Goal: Navigation & Orientation: Understand site structure

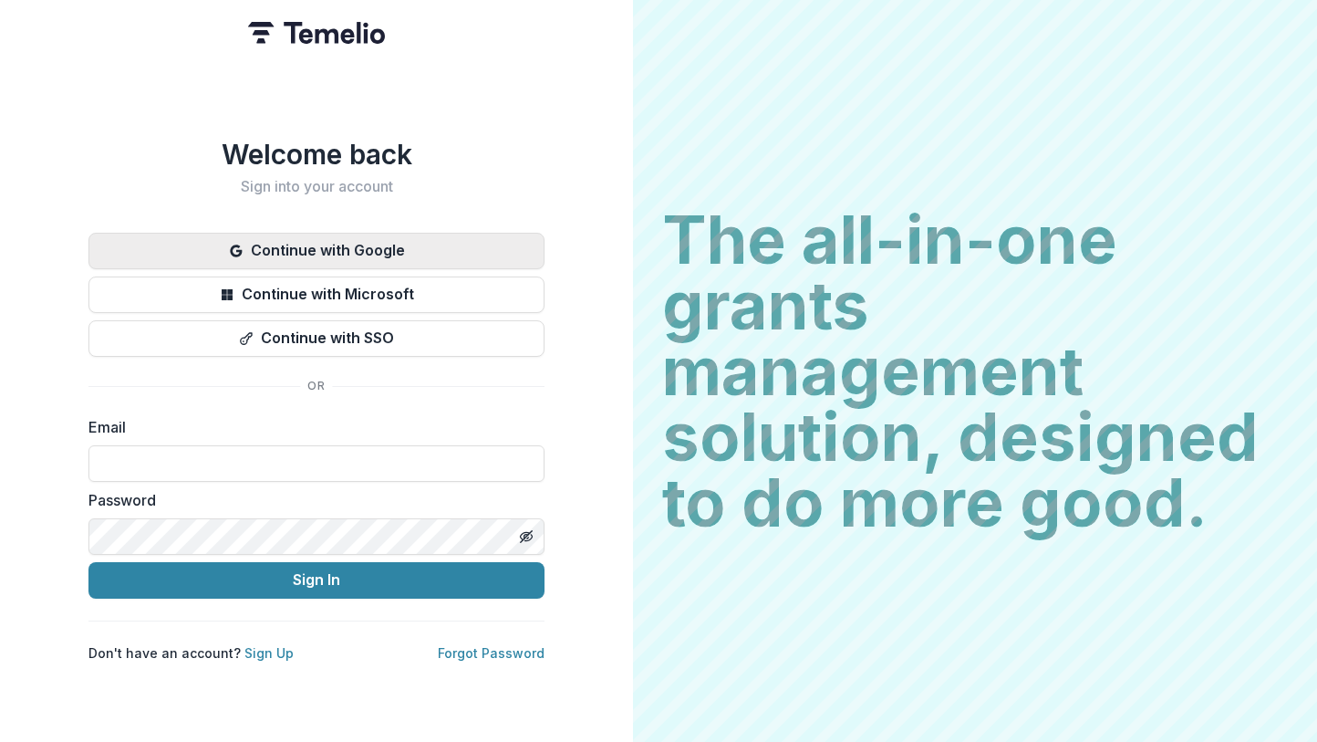
click at [305, 243] on button "Continue with Google" at bounding box center [316, 251] width 456 height 36
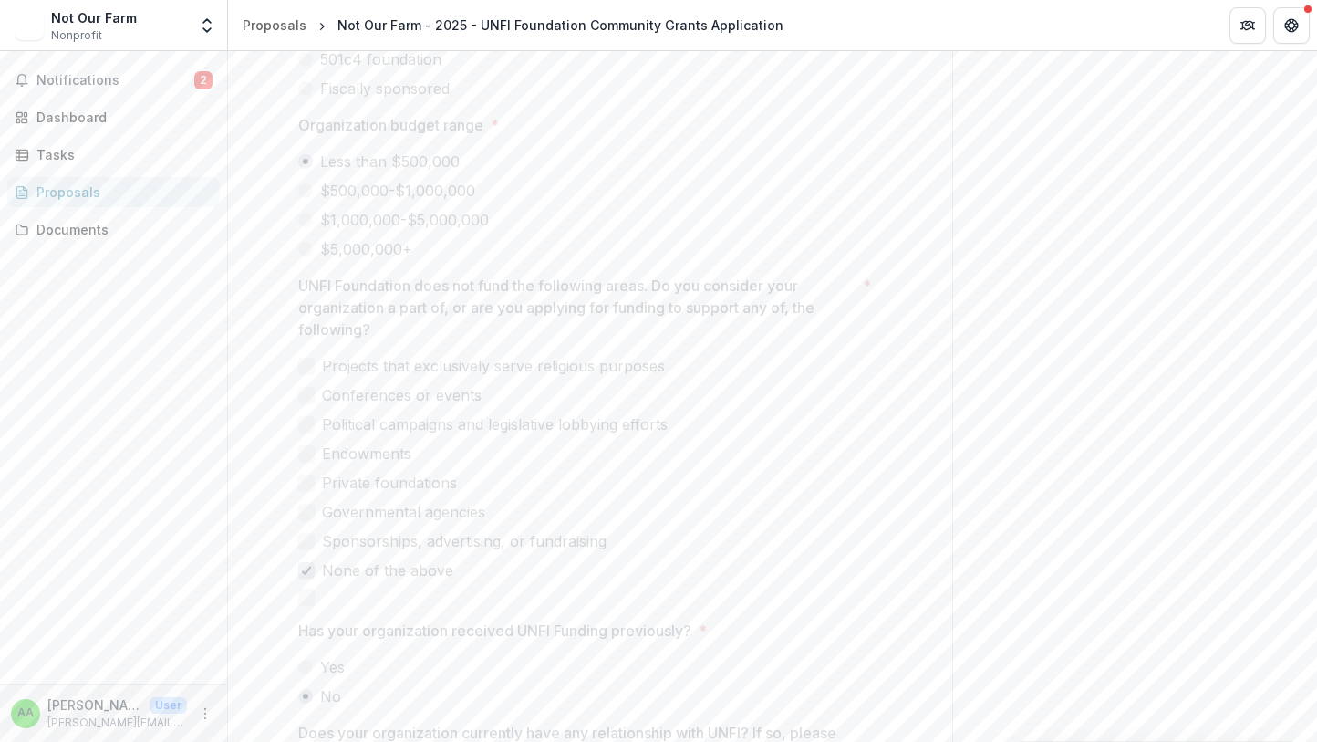
scroll to position [2140, 0]
click at [91, 140] on link "Tasks" at bounding box center [113, 155] width 213 height 30
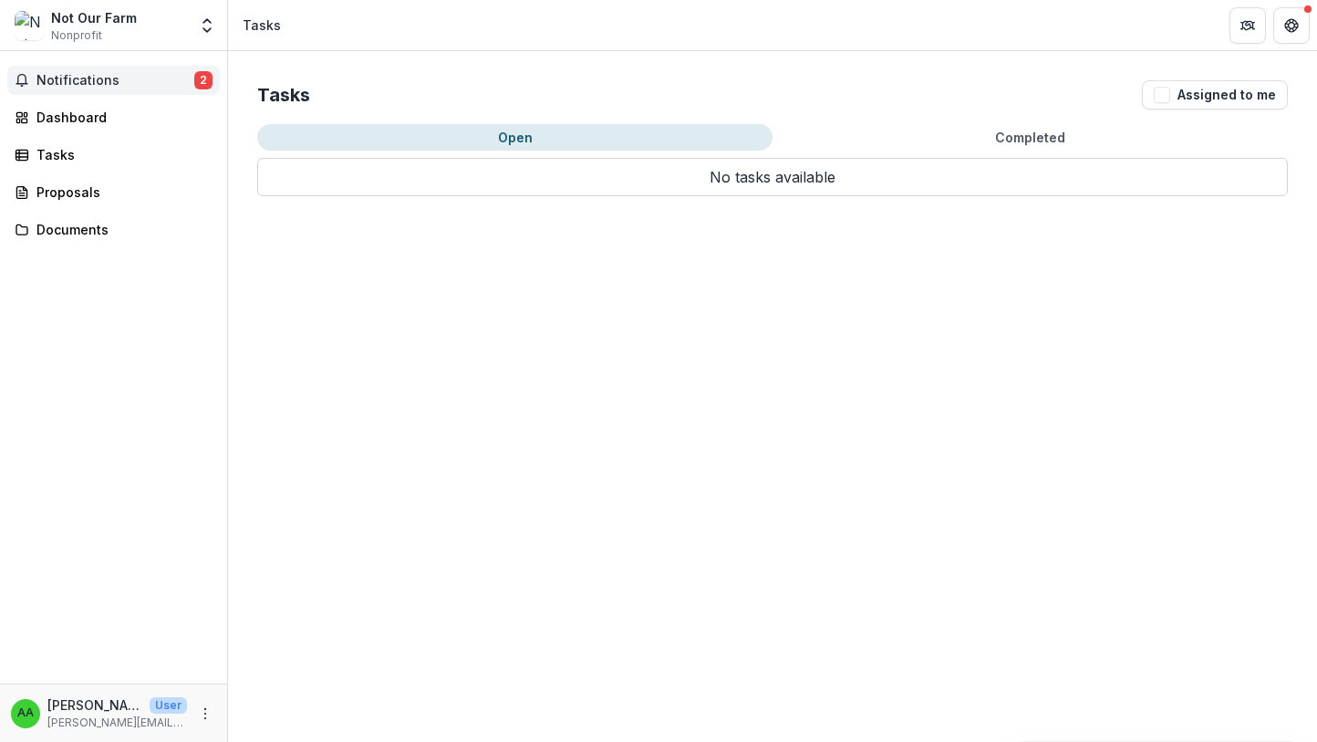
click at [91, 78] on span "Notifications" at bounding box center [115, 81] width 158 height 16
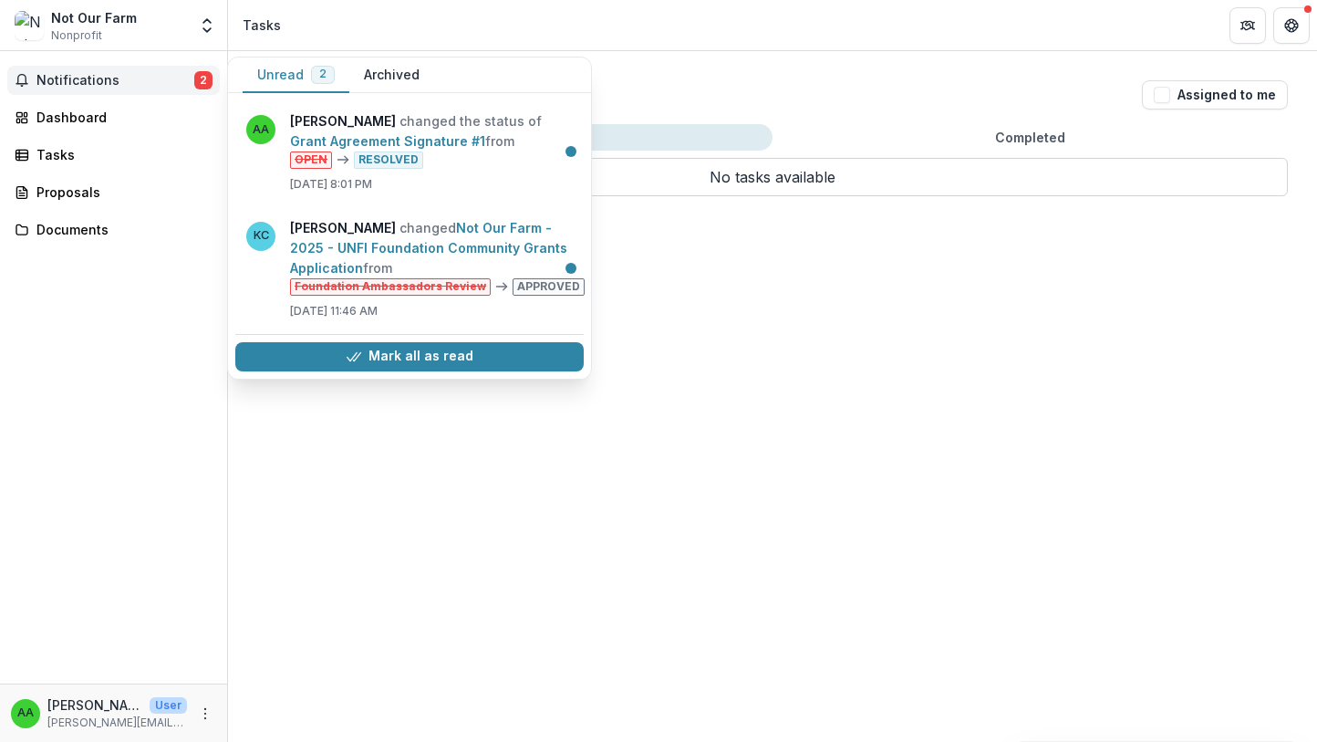
click at [91, 78] on span "Notifications" at bounding box center [115, 81] width 158 height 16
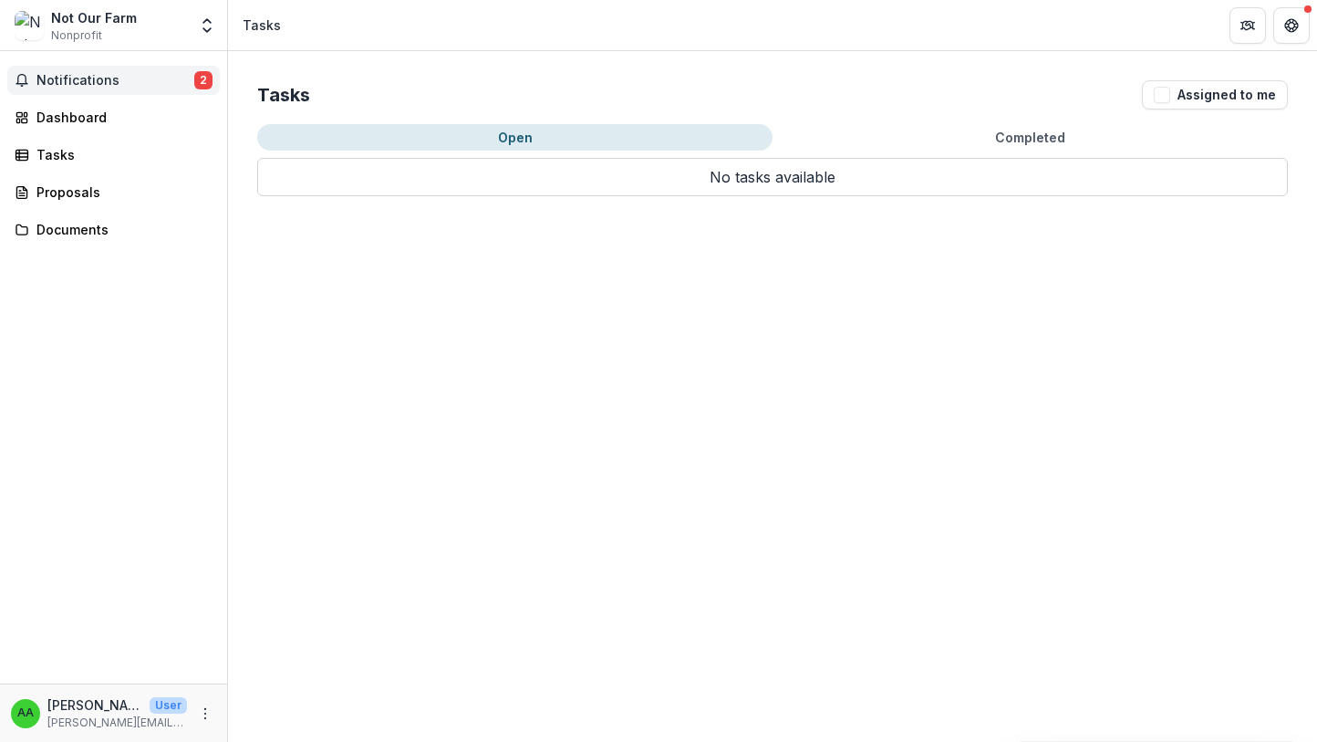
click at [91, 78] on span "Notifications" at bounding box center [115, 81] width 158 height 16
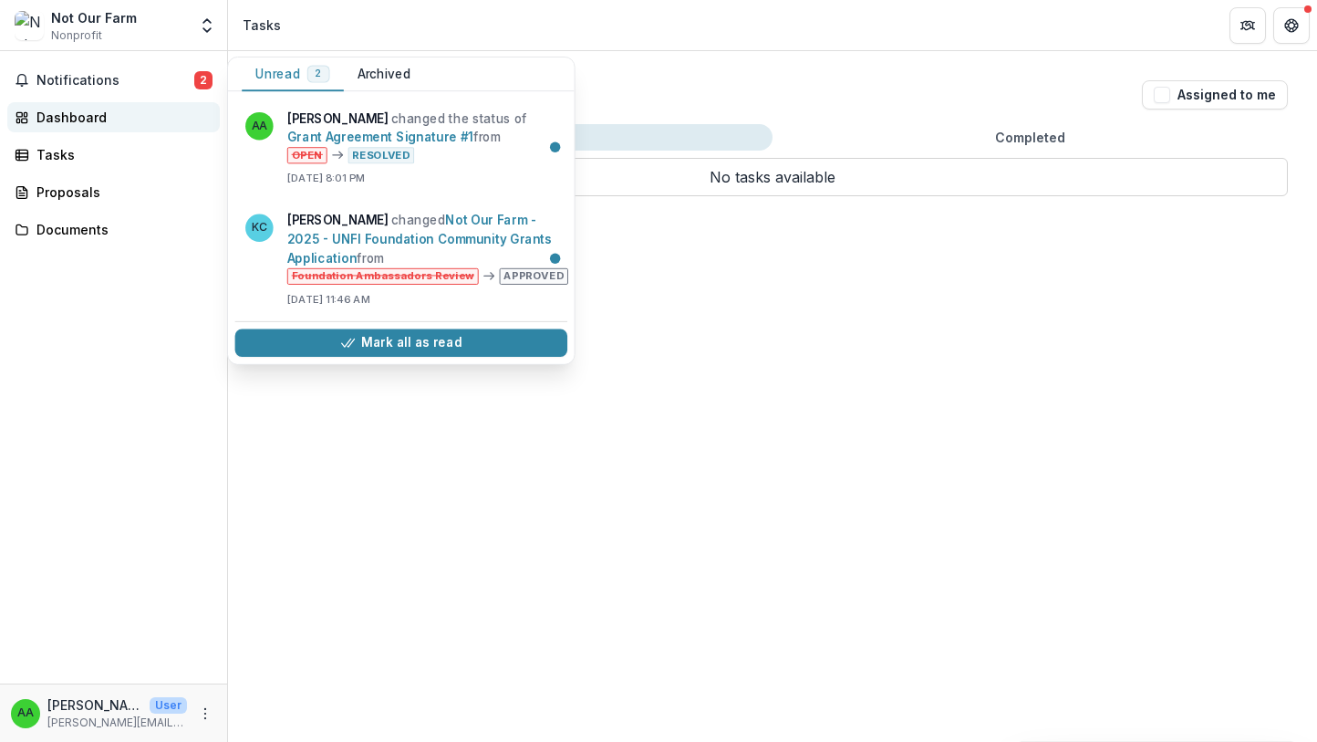
click at [91, 117] on div "Dashboard" at bounding box center [120, 117] width 169 height 19
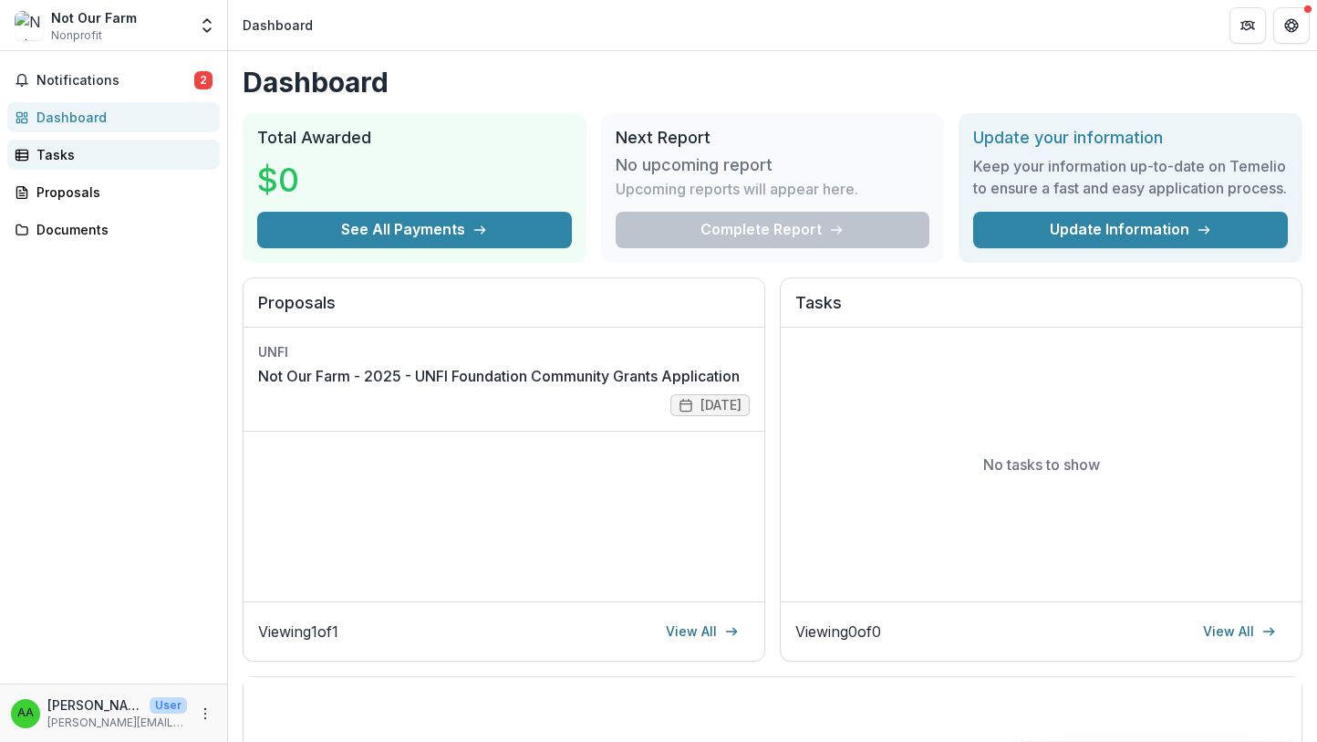
click at [87, 146] on div "Tasks" at bounding box center [120, 154] width 169 height 19
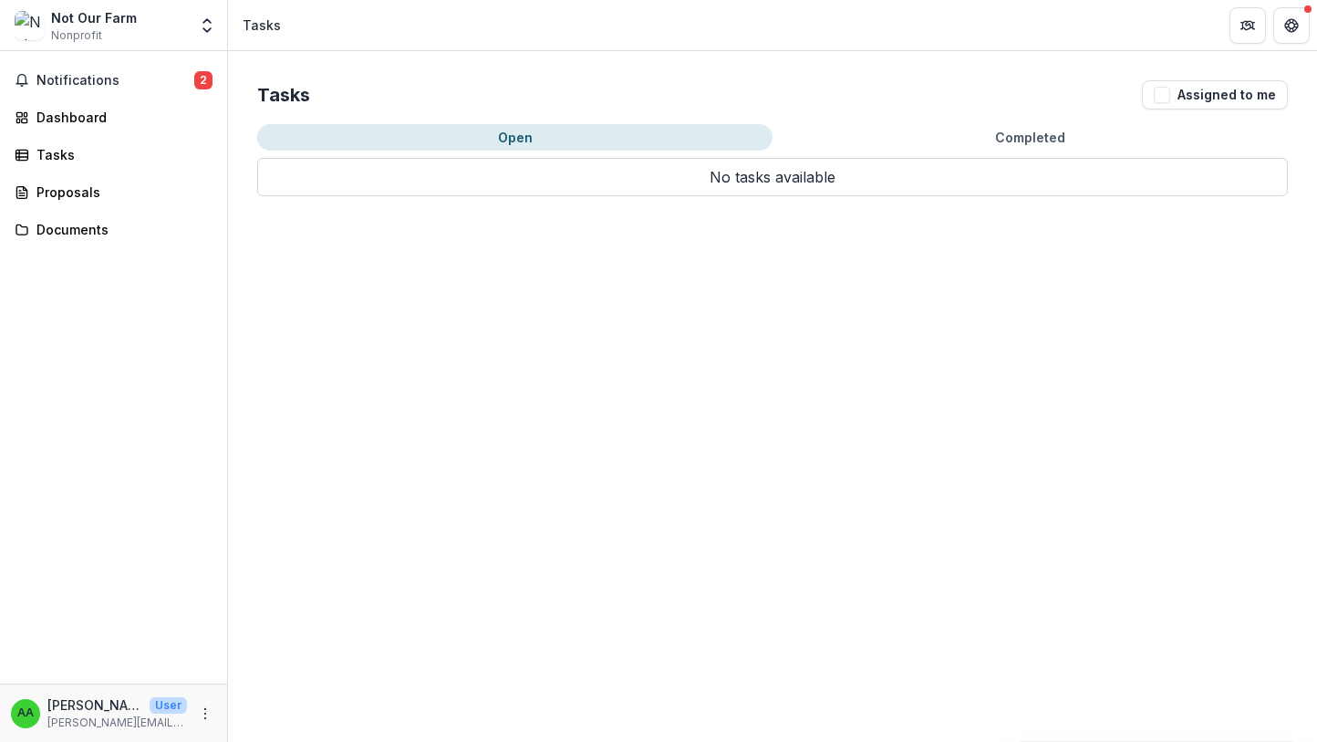
click at [88, 209] on div "Notifications 2 Dashboard Tasks Proposals Documents" at bounding box center [113, 367] width 227 height 632
click at [88, 197] on div "Proposals" at bounding box center [120, 191] width 169 height 19
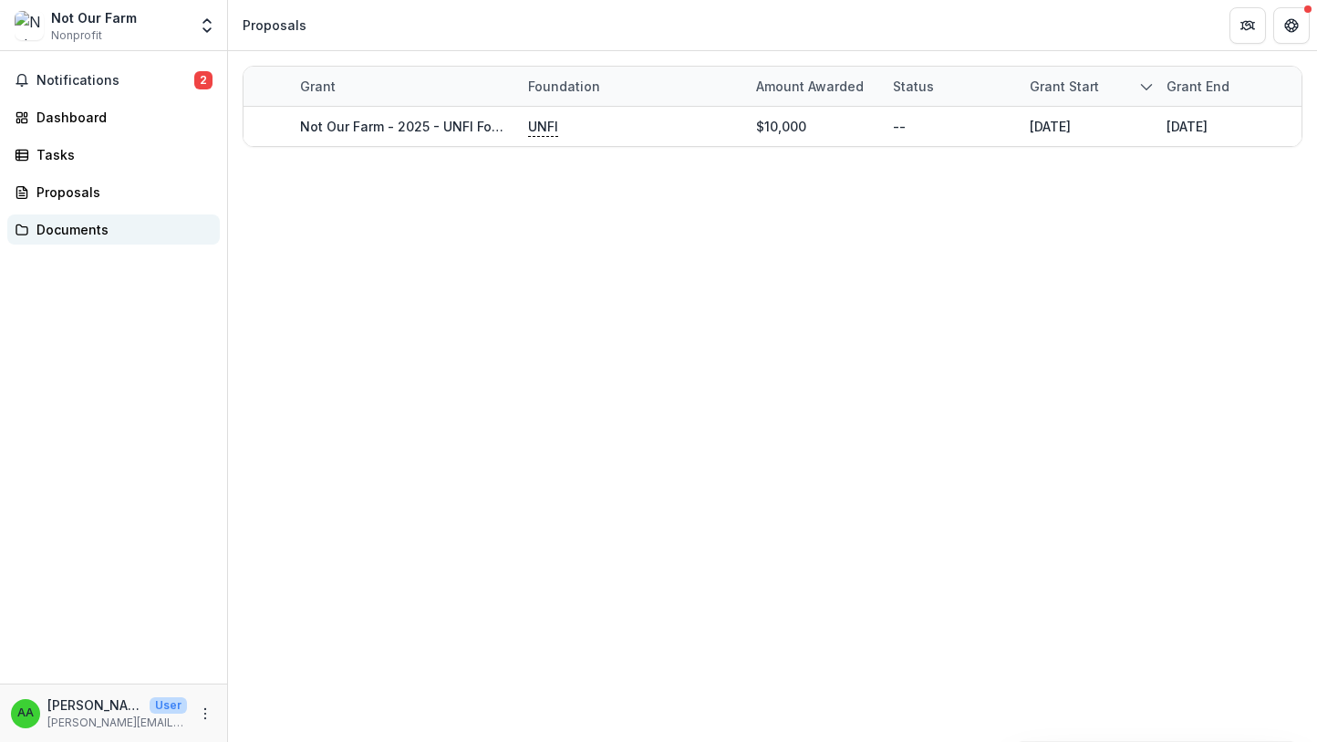
click at [88, 221] on div "Documents" at bounding box center [120, 229] width 169 height 19
